Goal: Browse casually: Explore the website without a specific task or goal

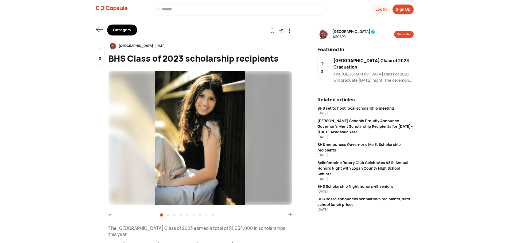
click at [289, 215] on icon at bounding box center [289, 215] width 3 height 3
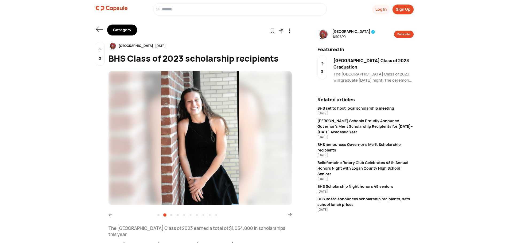
click at [289, 215] on icon at bounding box center [289, 215] width 3 height 3
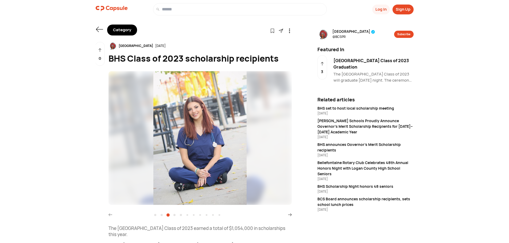
click at [289, 215] on icon at bounding box center [289, 215] width 3 height 3
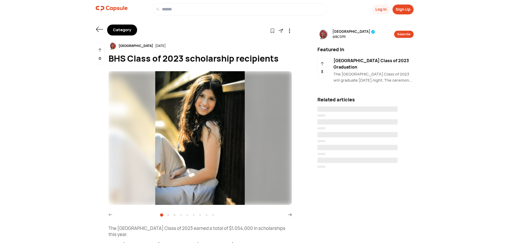
click at [289, 215] on icon at bounding box center [290, 215] width 4 height 4
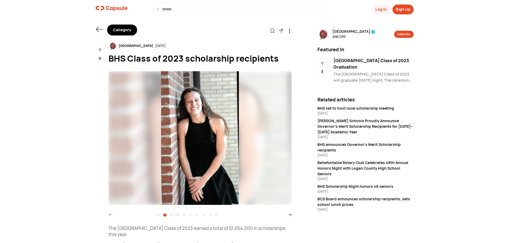
click at [289, 215] on icon at bounding box center [290, 215] width 4 height 4
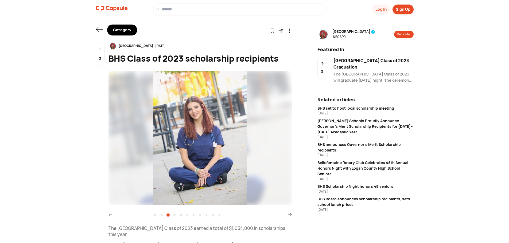
click at [289, 215] on icon at bounding box center [290, 215] width 4 height 4
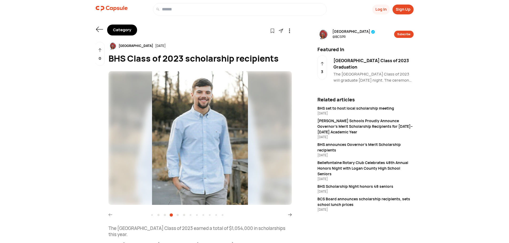
click at [289, 215] on icon at bounding box center [290, 215] width 4 height 4
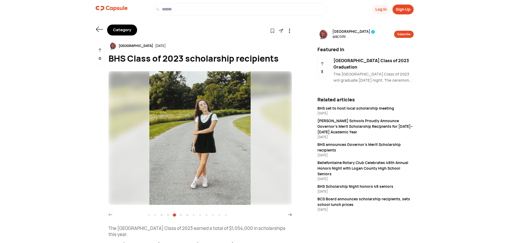
click at [289, 215] on icon at bounding box center [290, 215] width 4 height 4
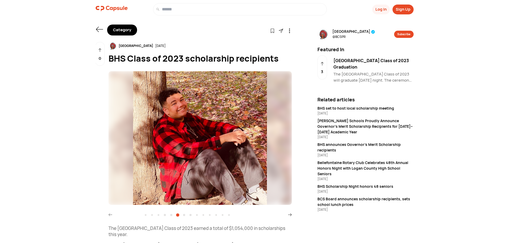
click at [289, 215] on icon at bounding box center [290, 215] width 4 height 4
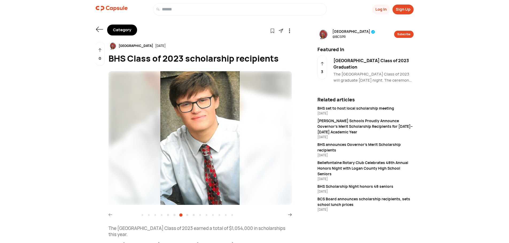
click at [289, 215] on icon at bounding box center [290, 215] width 4 height 4
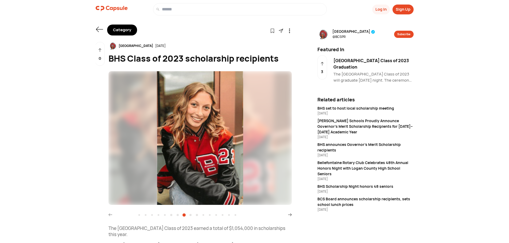
click at [289, 215] on icon at bounding box center [290, 215] width 4 height 4
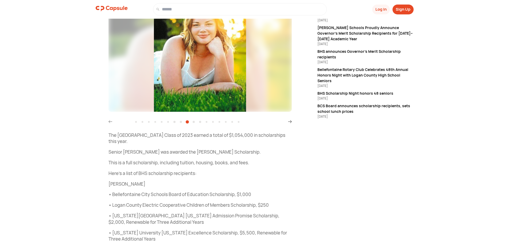
scroll to position [52, 0]
